Goal: Information Seeking & Learning: Learn about a topic

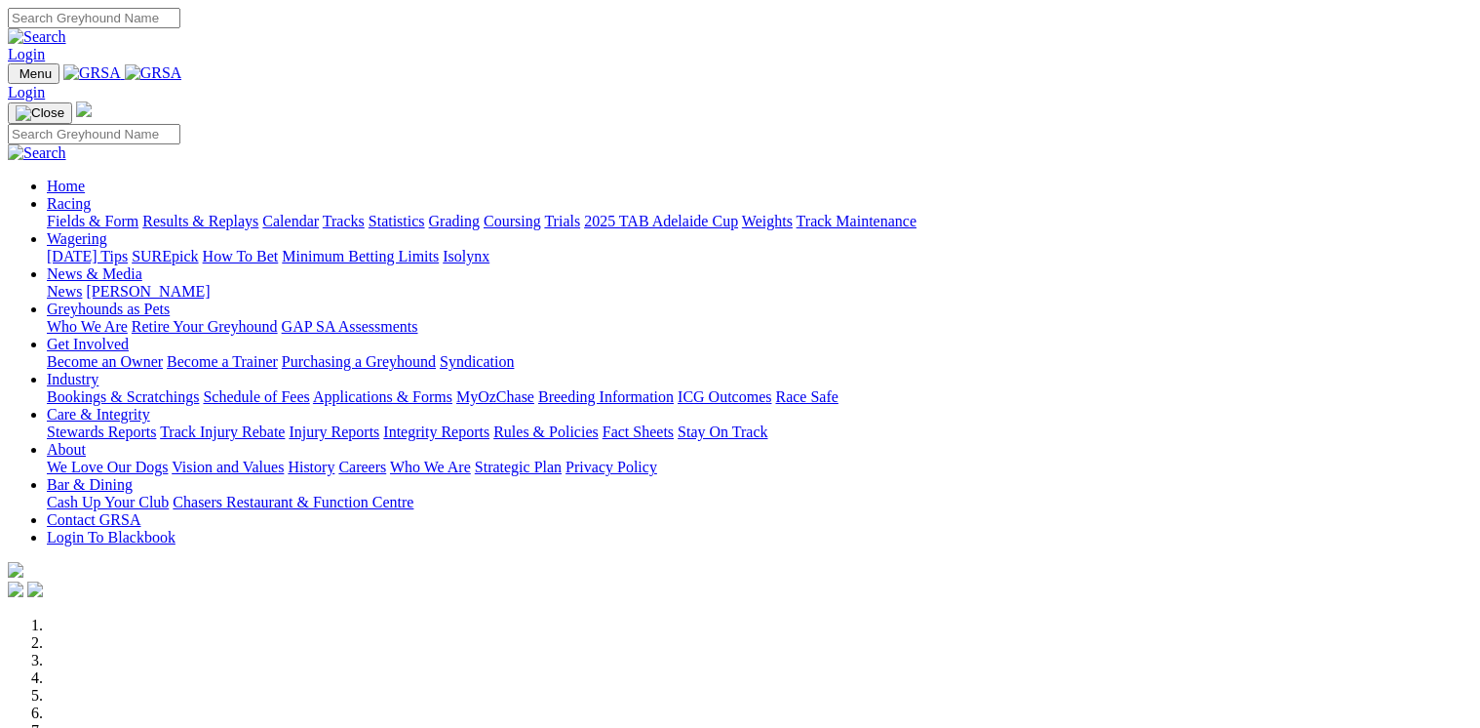
scroll to position [702, 0]
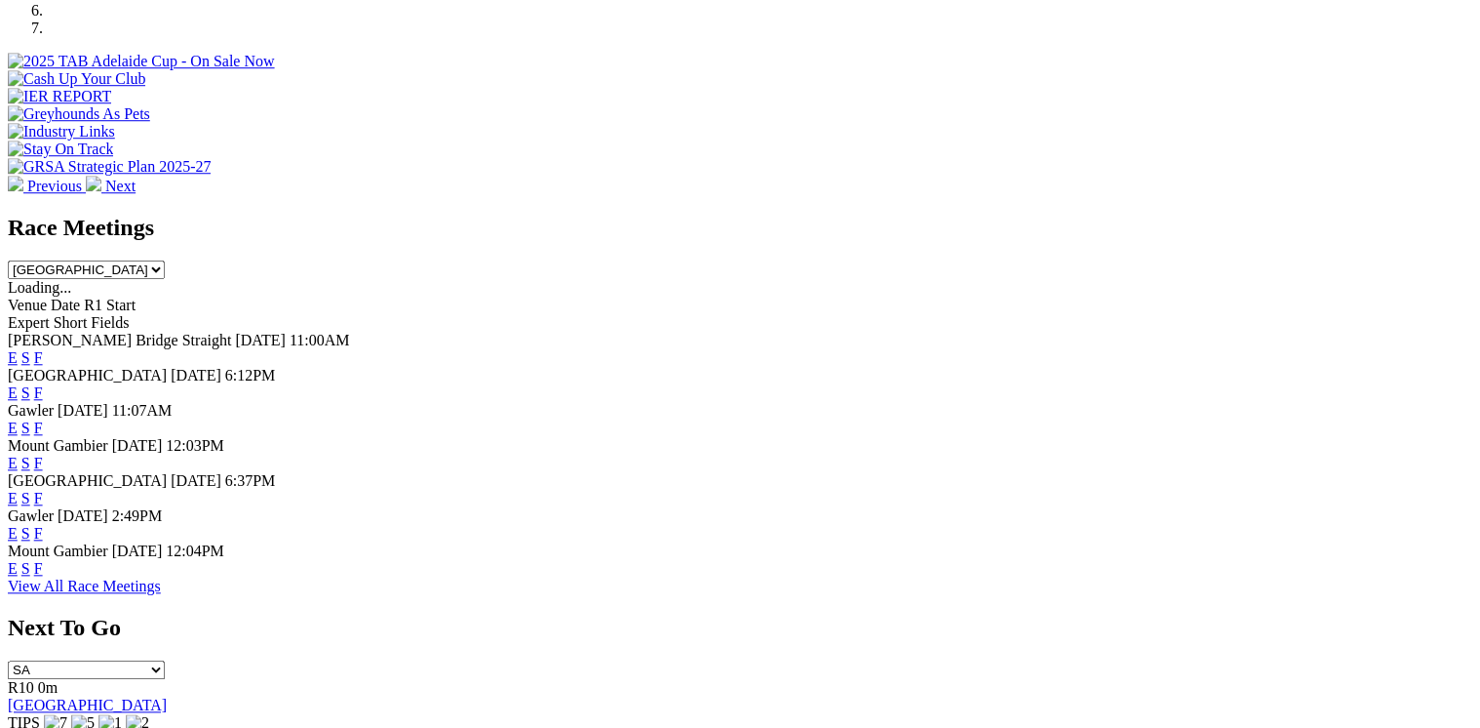
click at [43, 576] on link "F" at bounding box center [38, 568] width 9 height 17
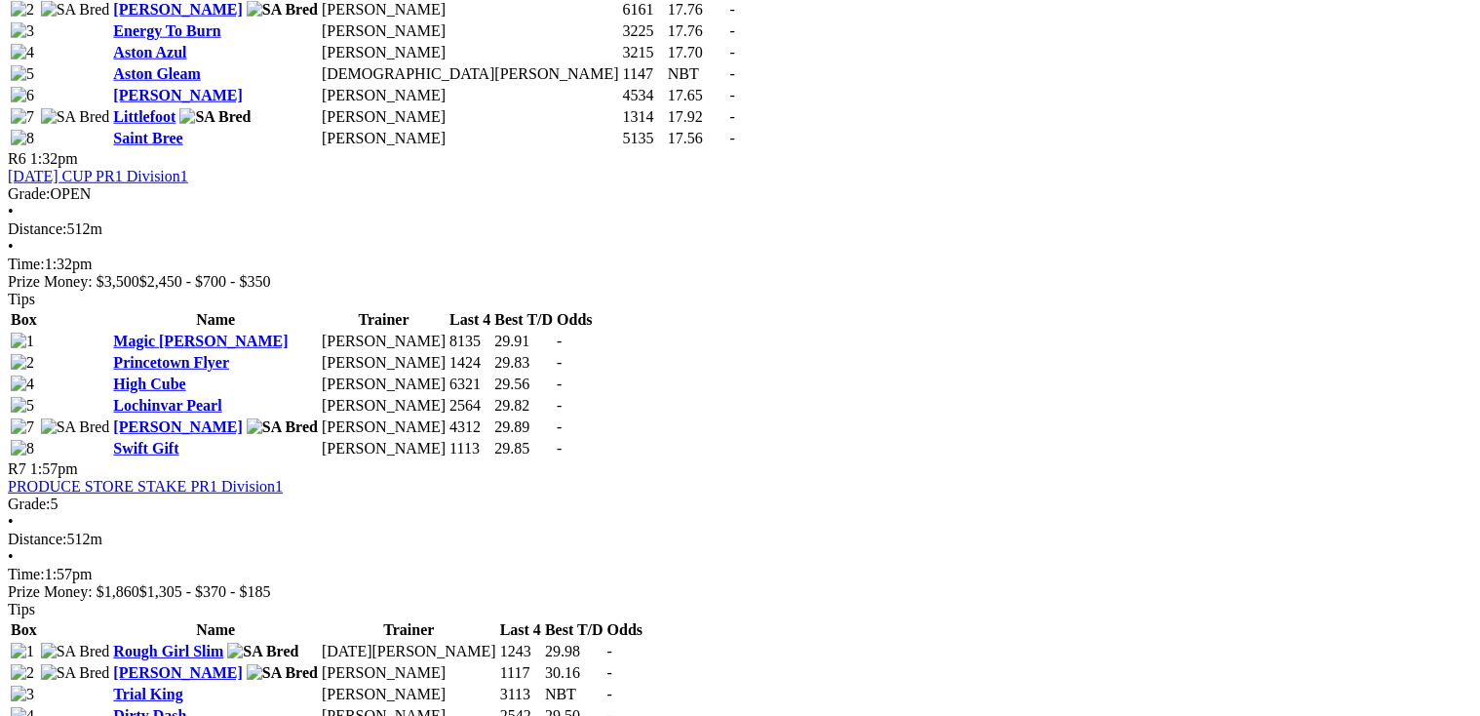
scroll to position [2497, 0]
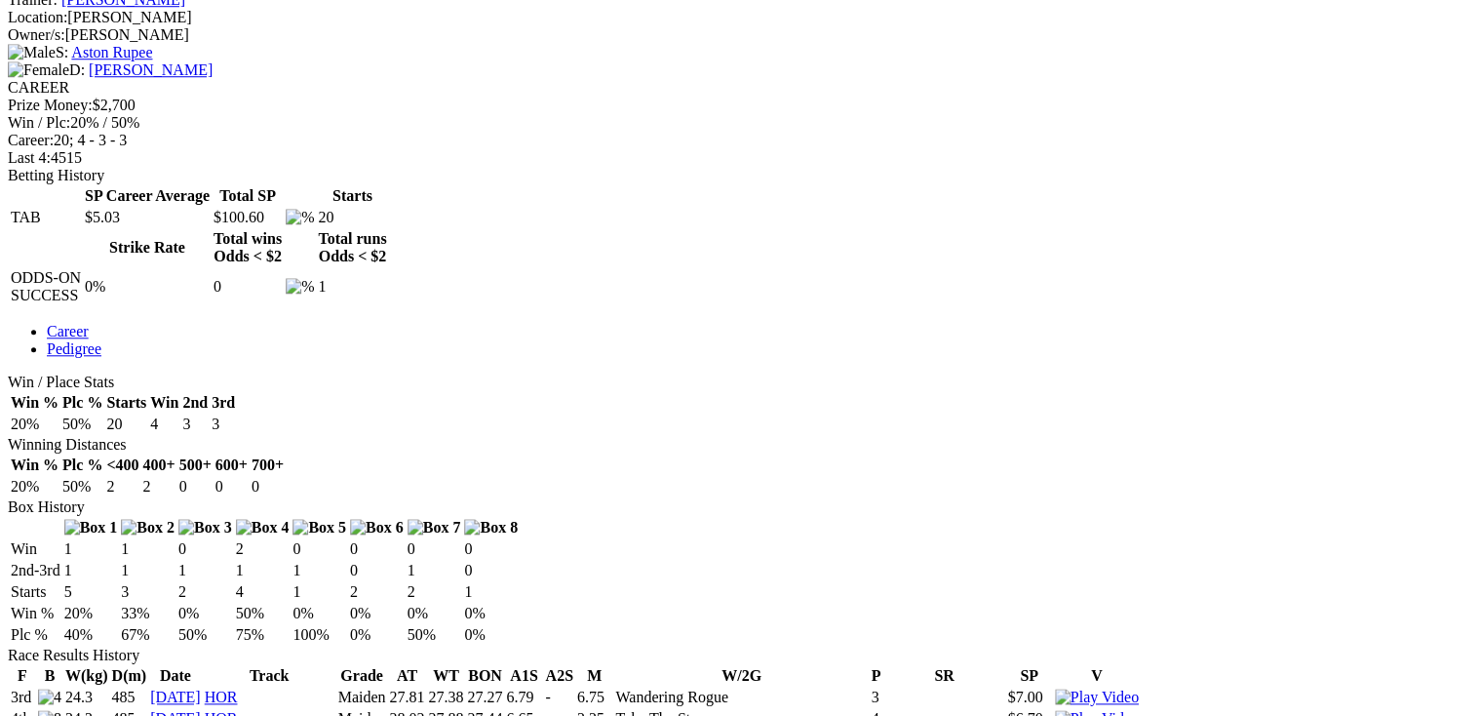
scroll to position [702, 0]
